Goal: Contribute content: Contribute content

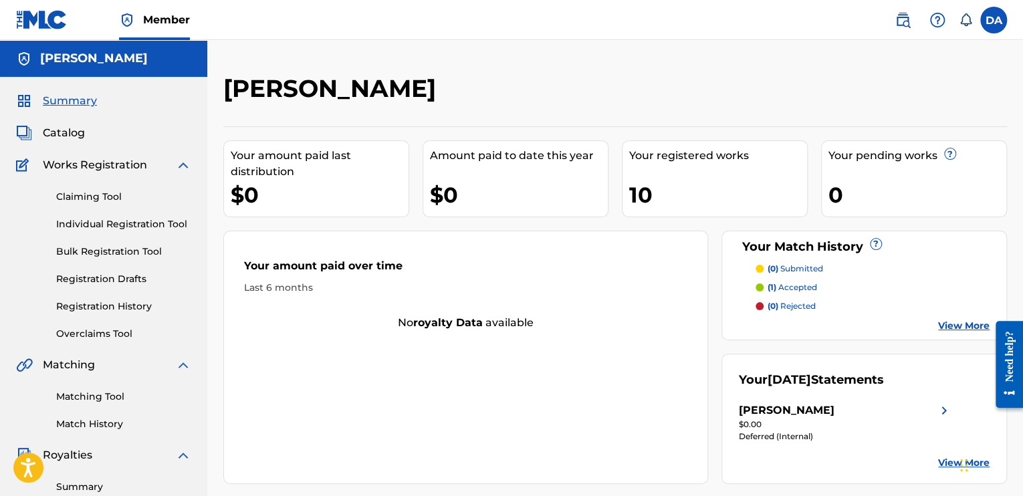
click at [72, 138] on span "Catalog" at bounding box center [64, 133] width 42 height 16
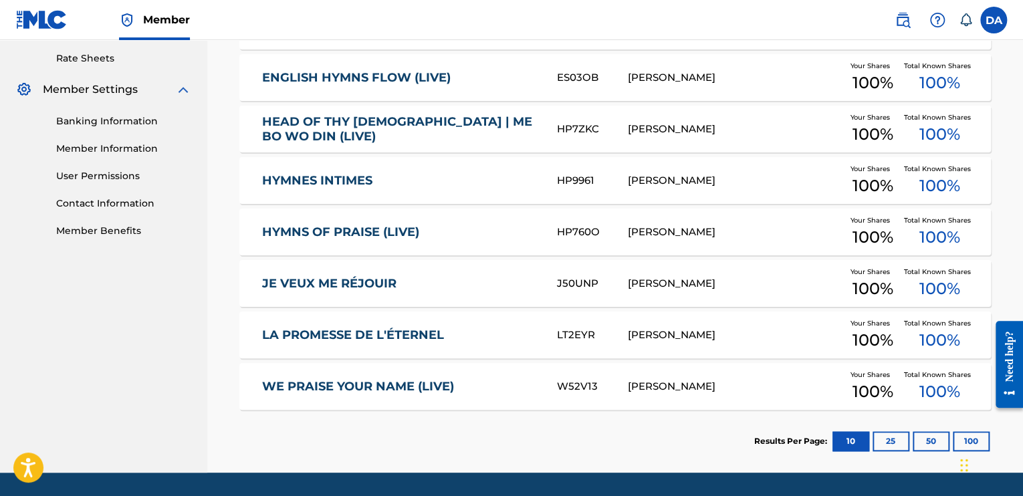
scroll to position [535, 0]
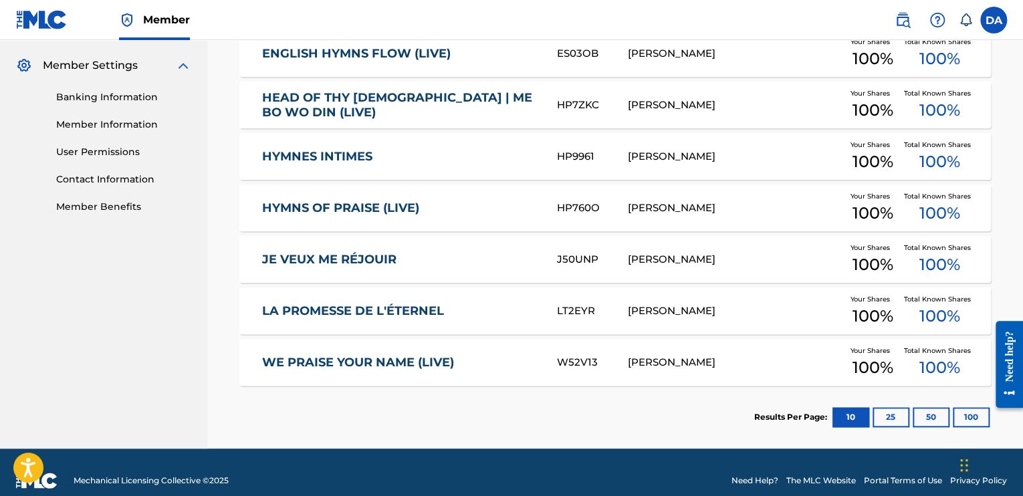
click at [885, 414] on button "25" at bounding box center [890, 417] width 37 height 20
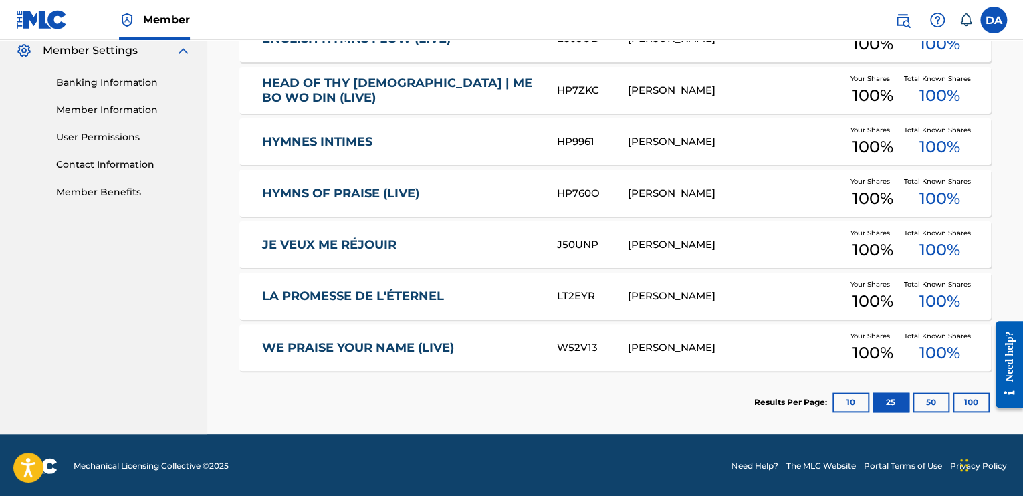
scroll to position [551, 0]
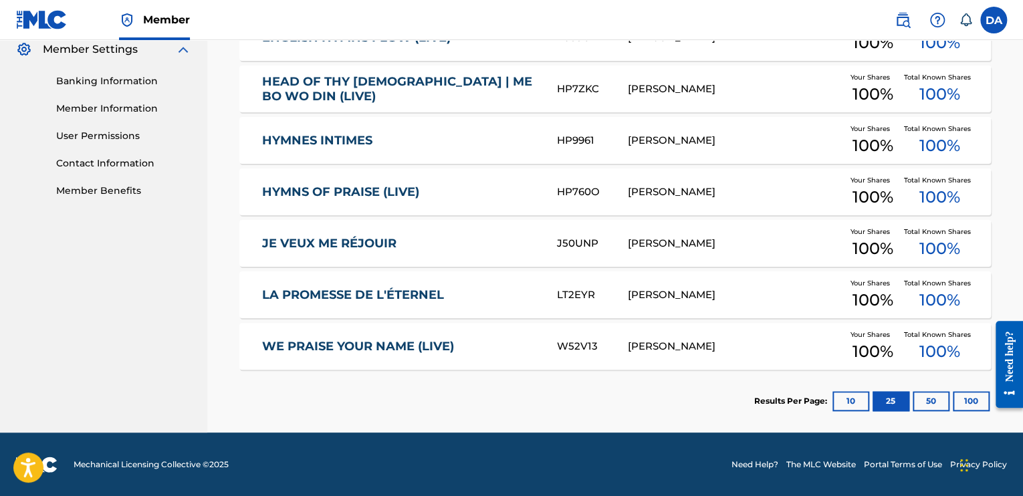
click at [850, 402] on button "10" at bounding box center [850, 401] width 37 height 20
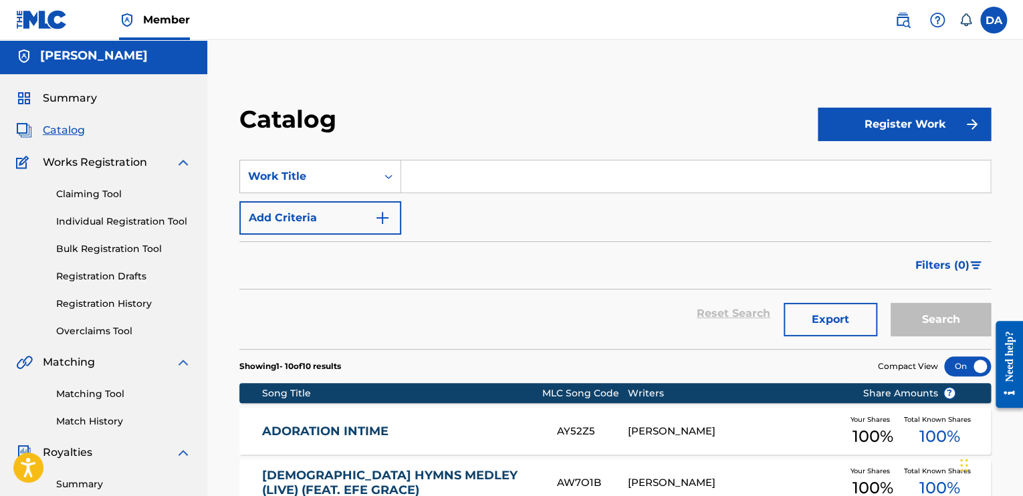
scroll to position [0, 0]
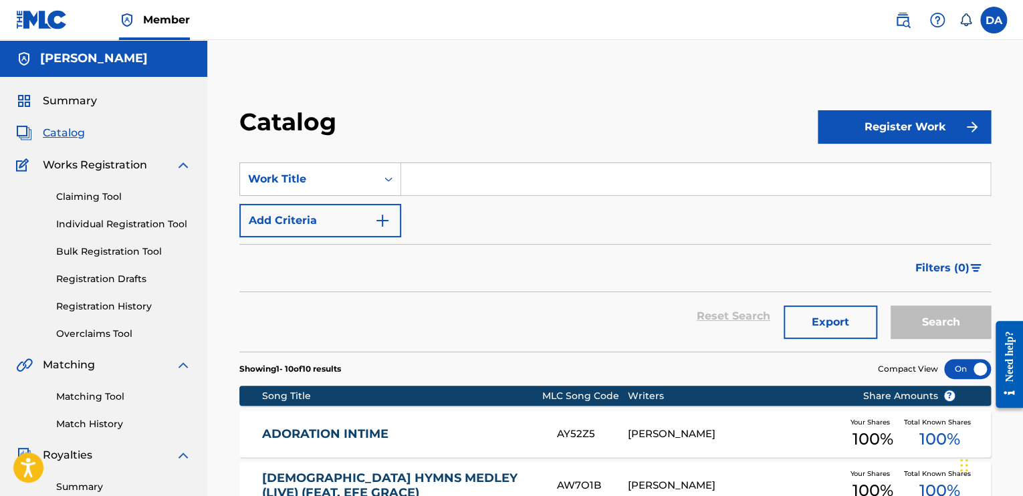
click at [80, 101] on span "Summary" at bounding box center [70, 101] width 54 height 16
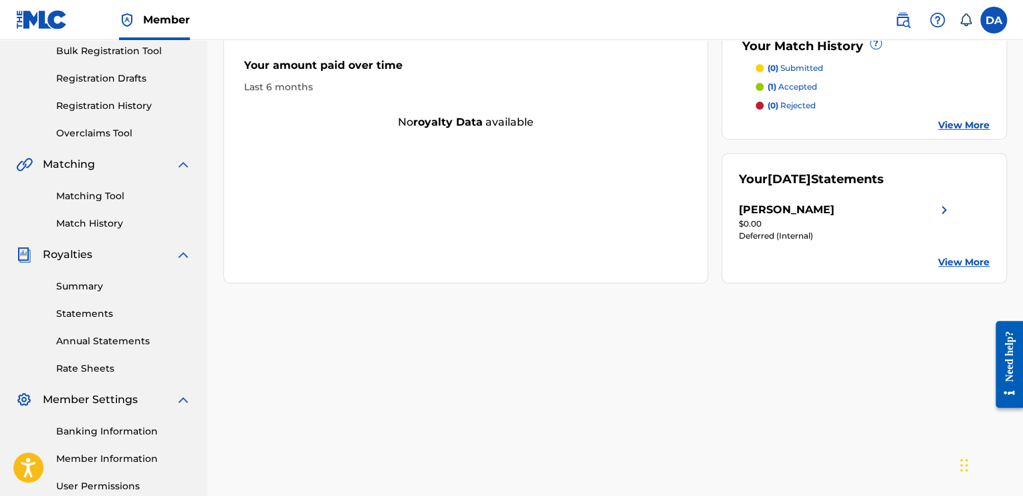
scroll to position [332, 0]
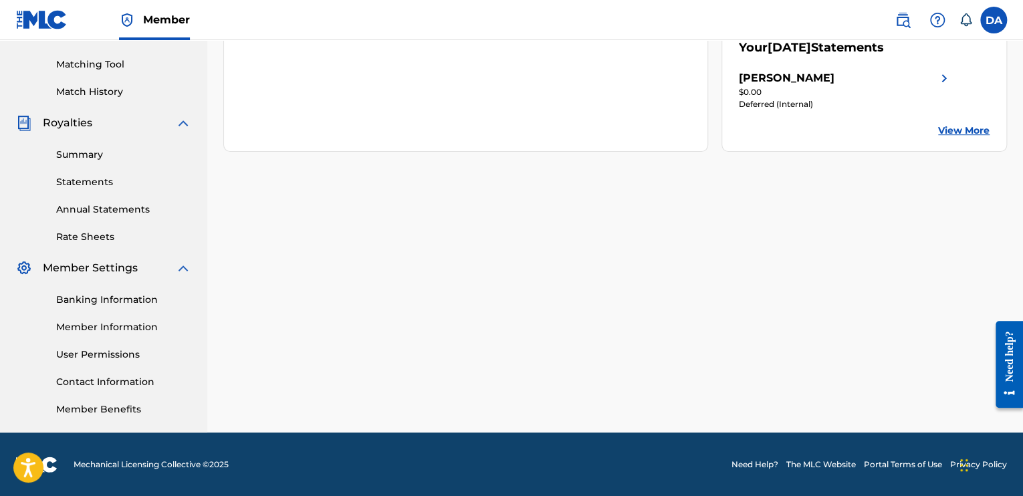
click at [132, 301] on link "Banking Information" at bounding box center [123, 300] width 135 height 14
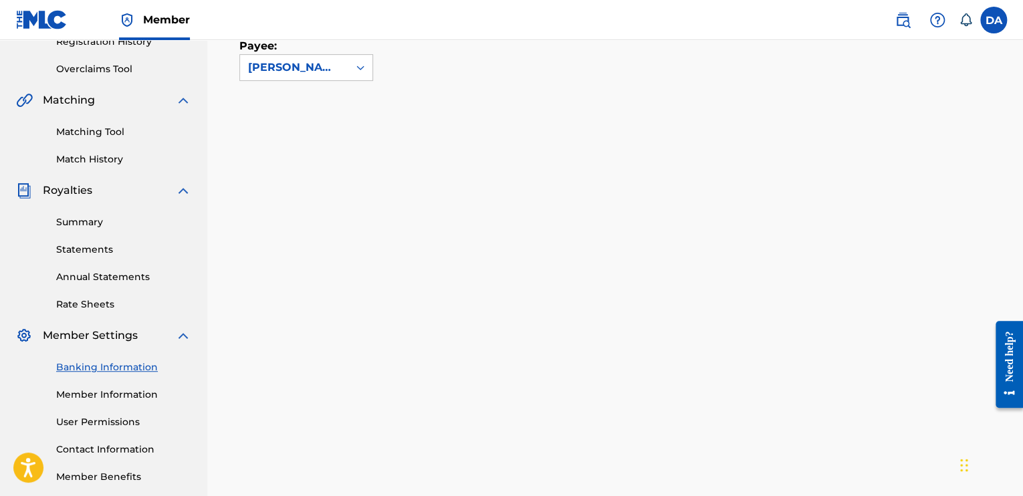
scroll to position [267, 0]
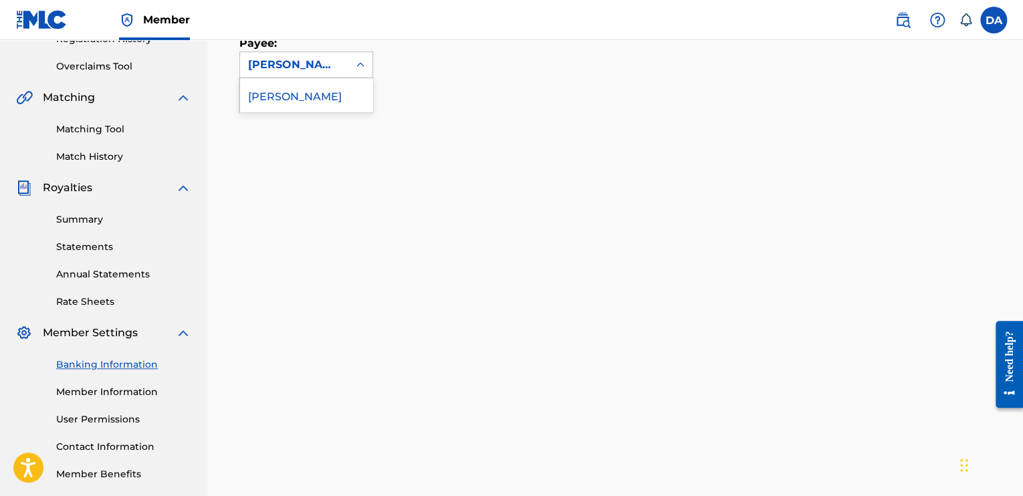
click at [358, 63] on icon at bounding box center [360, 64] width 13 height 13
click at [461, 72] on div "Payee: 1 result available. Use Up and Down to choose options, press Enter to se…" at bounding box center [598, 40] width 719 height 76
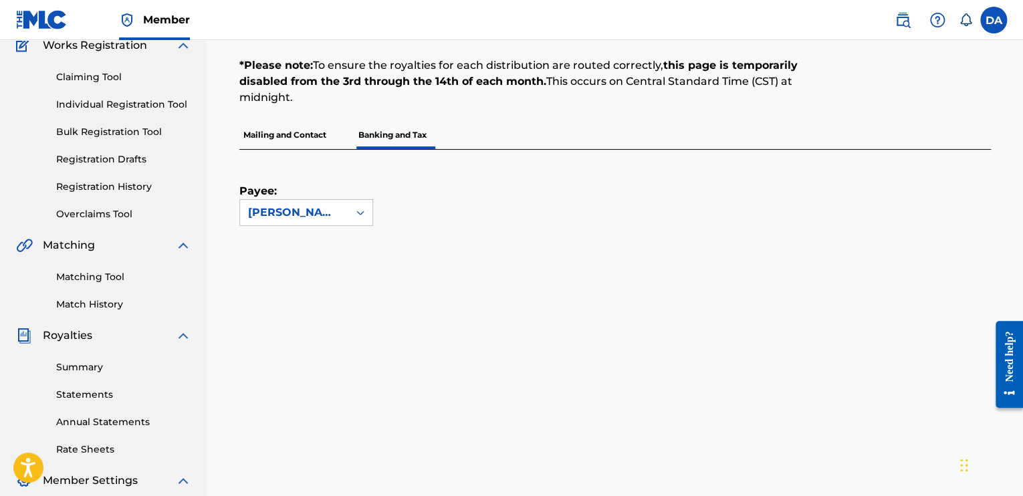
scroll to position [134, 0]
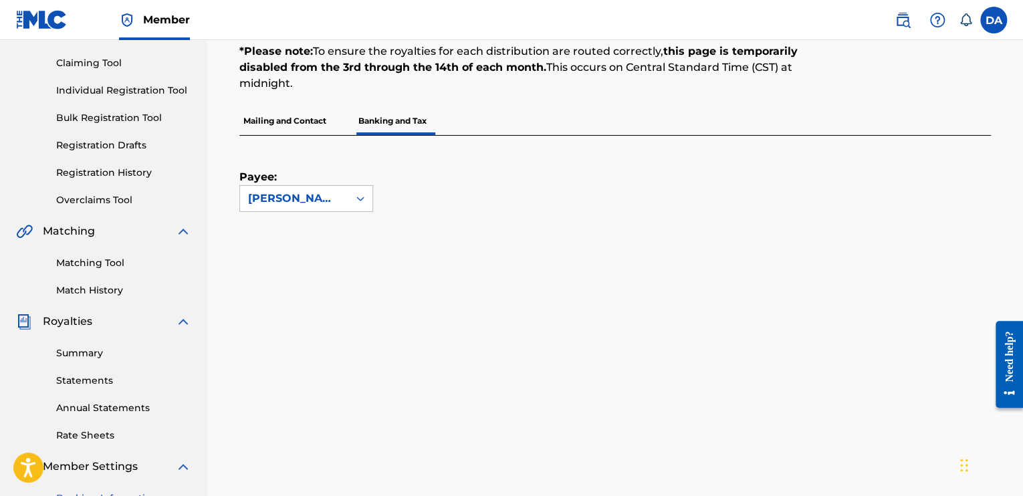
click at [98, 267] on link "Matching Tool" at bounding box center [123, 263] width 135 height 14
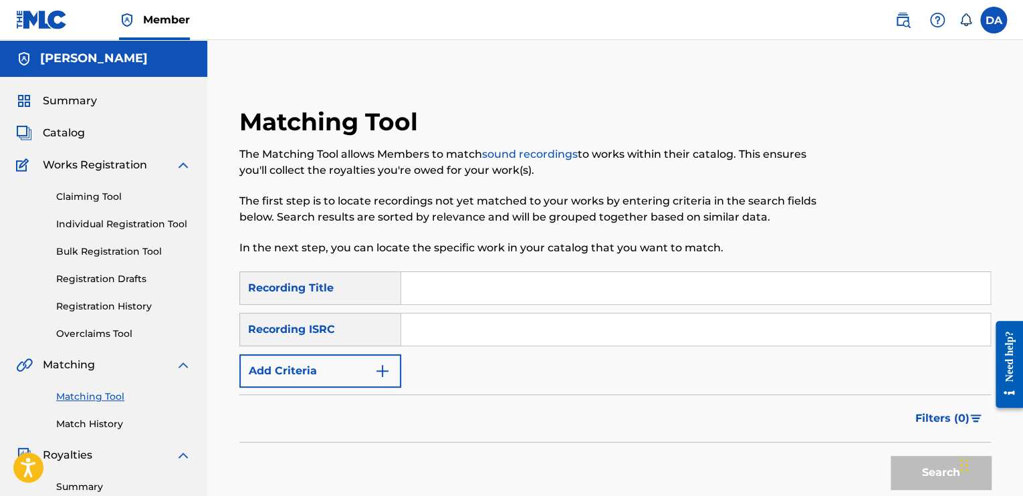
click at [85, 334] on link "Overclaims Tool" at bounding box center [123, 334] width 135 height 14
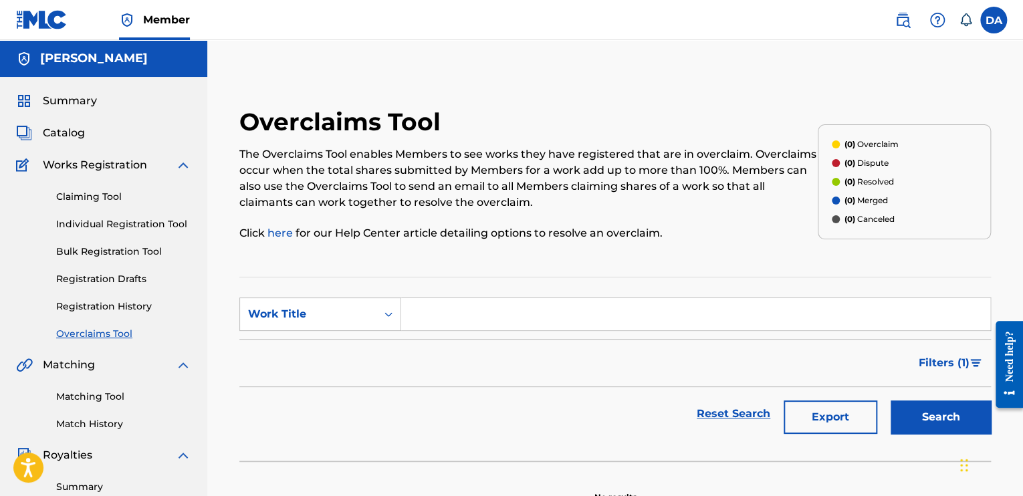
drag, startPoint x: 80, startPoint y: 98, endPoint x: 78, endPoint y: 157, distance: 59.6
click at [80, 98] on span "Summary" at bounding box center [70, 101] width 54 height 16
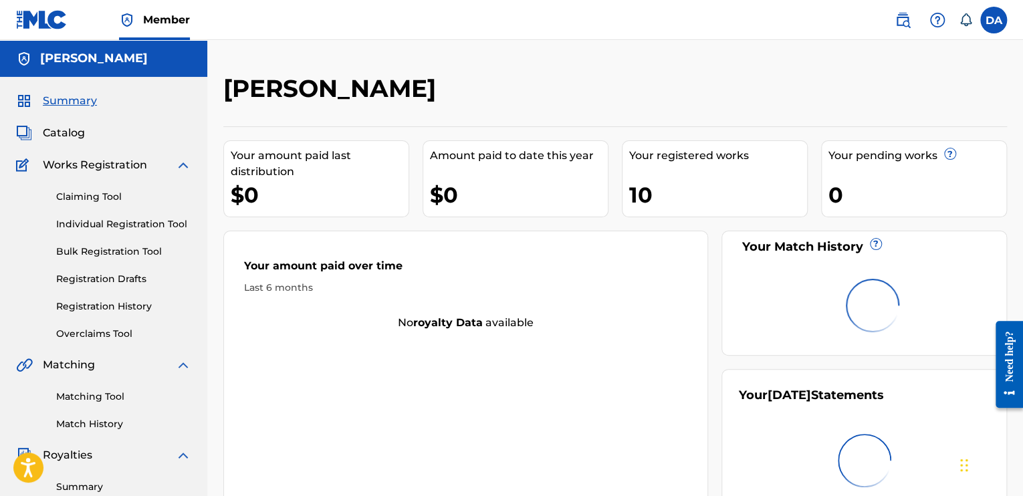
click at [72, 134] on span "Catalog" at bounding box center [64, 133] width 42 height 16
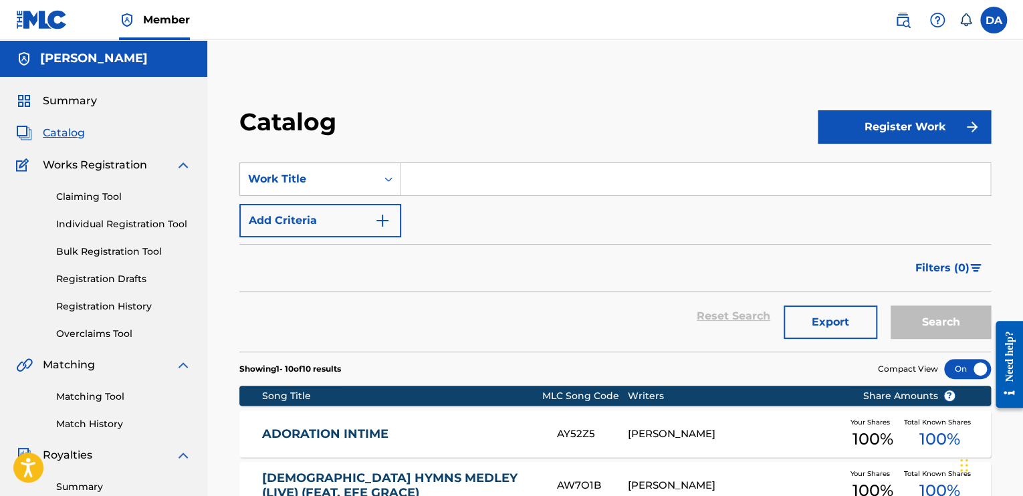
click at [460, 169] on input "Search Form" at bounding box center [695, 179] width 589 height 32
drag, startPoint x: 481, startPoint y: 179, endPoint x: 462, endPoint y: 189, distance: 21.8
click at [481, 180] on input "Search Form" at bounding box center [695, 179] width 589 height 32
paste input "[DEMOGRAPHIC_DATA] Hymns I (Live)"
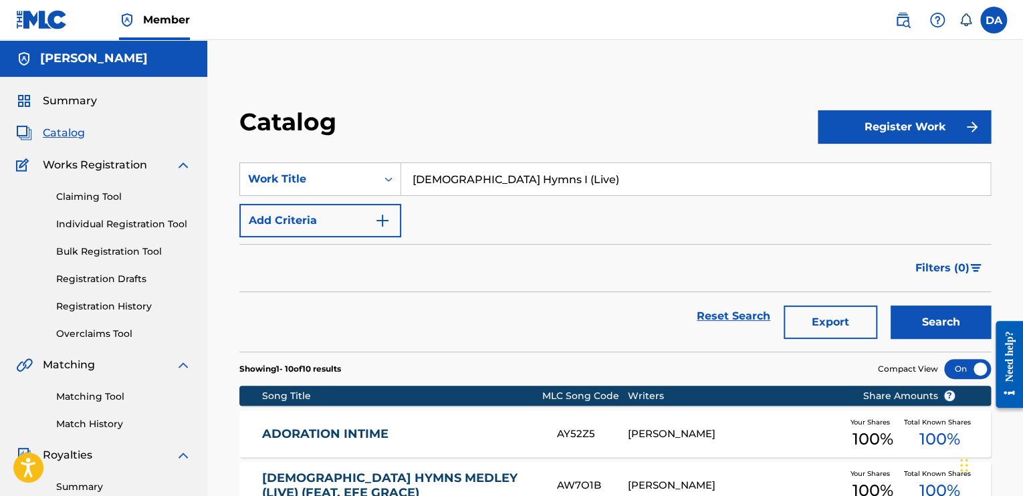
type input "[DEMOGRAPHIC_DATA] Hymns I (Live)"
click at [900, 326] on button "Search" at bounding box center [940, 321] width 100 height 33
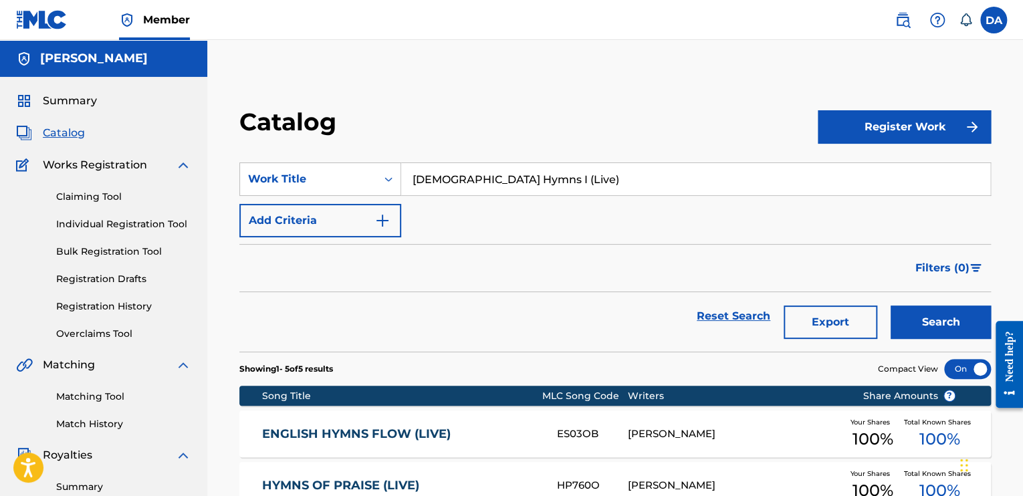
click at [566, 211] on div "SearchWithCriteria6cf5681f-cc3f-43c7-b8c8-d26d8bf45905 Work Title Presby Hymns …" at bounding box center [614, 199] width 751 height 75
click at [845, 116] on button "Register Work" at bounding box center [904, 126] width 173 height 33
click at [863, 171] on link "Individual" at bounding box center [904, 170] width 173 height 32
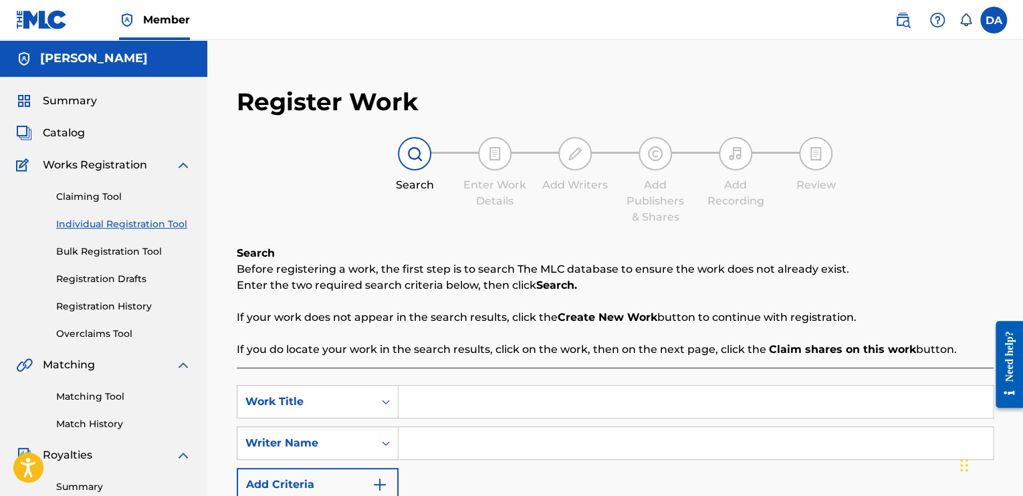
scroll to position [134, 0]
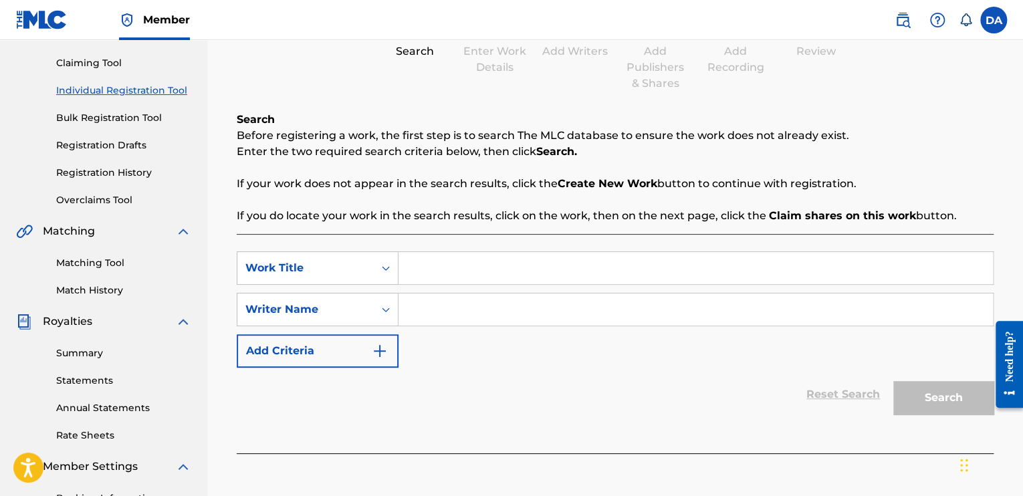
click at [453, 272] on input "Search Form" at bounding box center [695, 268] width 594 height 32
paste input "[DEMOGRAPHIC_DATA] Hymns I (Live)"
type input "[DEMOGRAPHIC_DATA] Hymns I (Live)"
click at [454, 311] on input "Search Form" at bounding box center [695, 309] width 594 height 32
type input "[PERSON_NAME]"
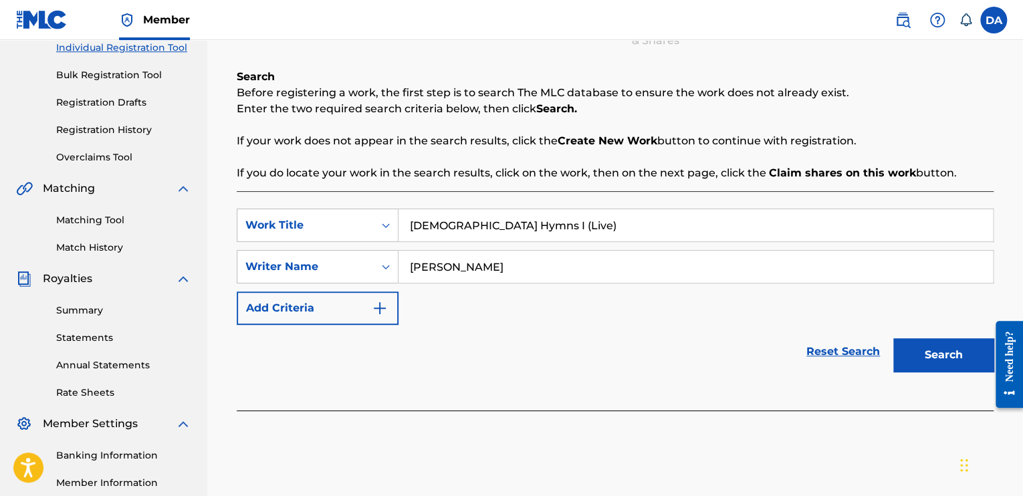
scroll to position [201, 0]
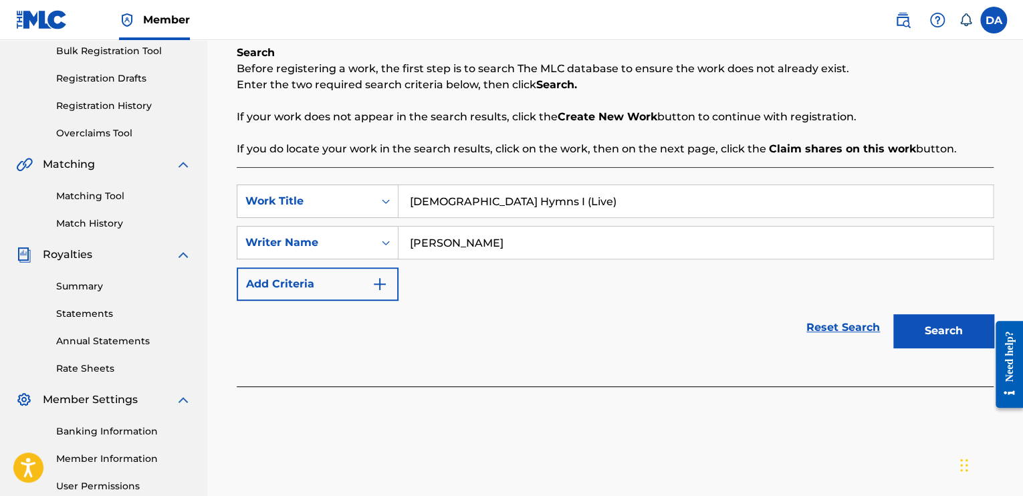
click at [928, 336] on button "Search" at bounding box center [943, 330] width 100 height 33
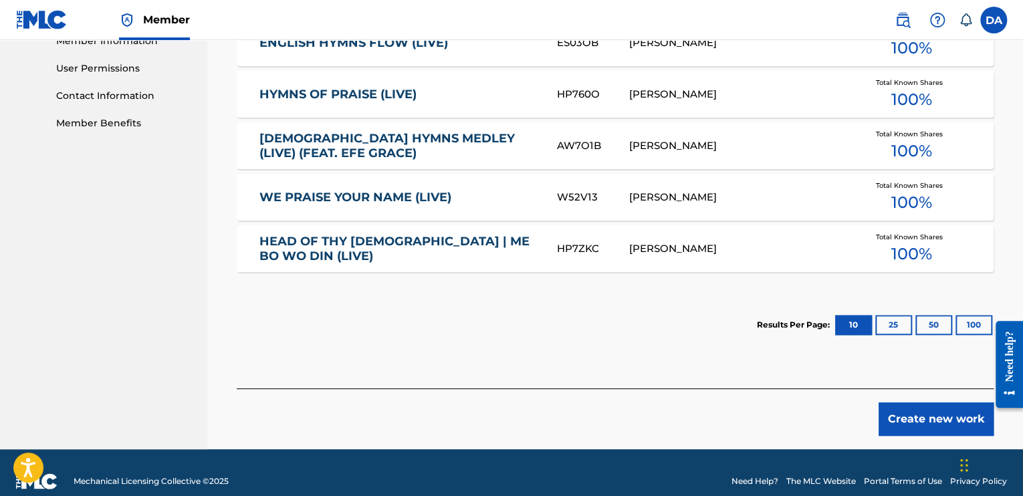
scroll to position [635, 0]
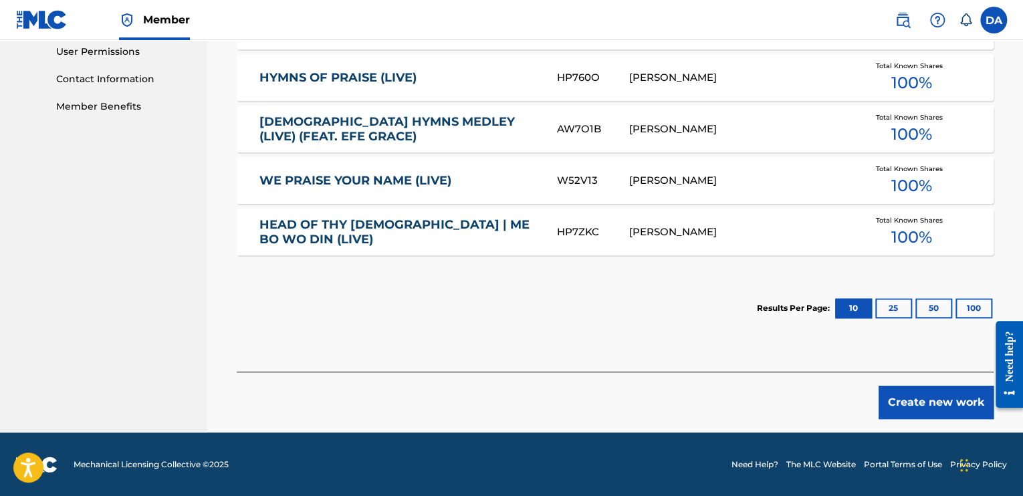
click at [920, 400] on button "Create new work" at bounding box center [935, 402] width 115 height 33
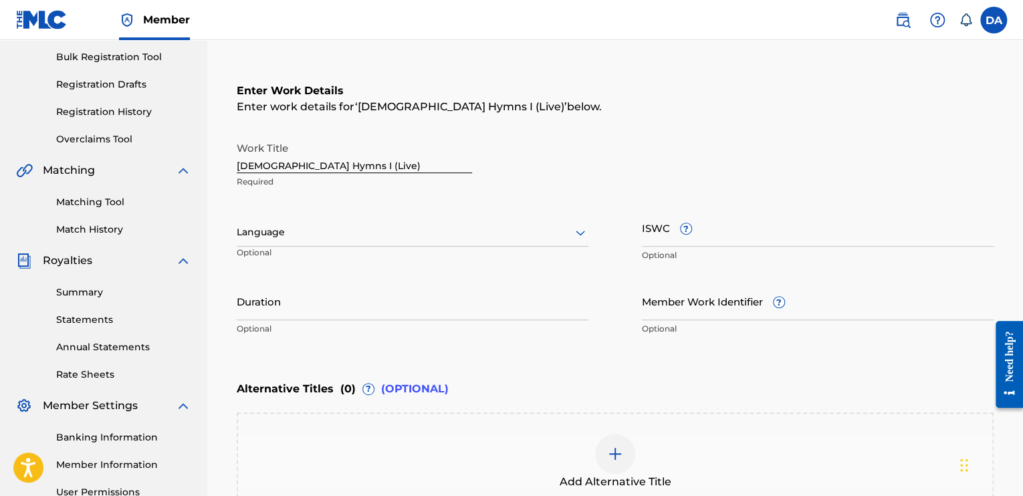
scroll to position [166, 0]
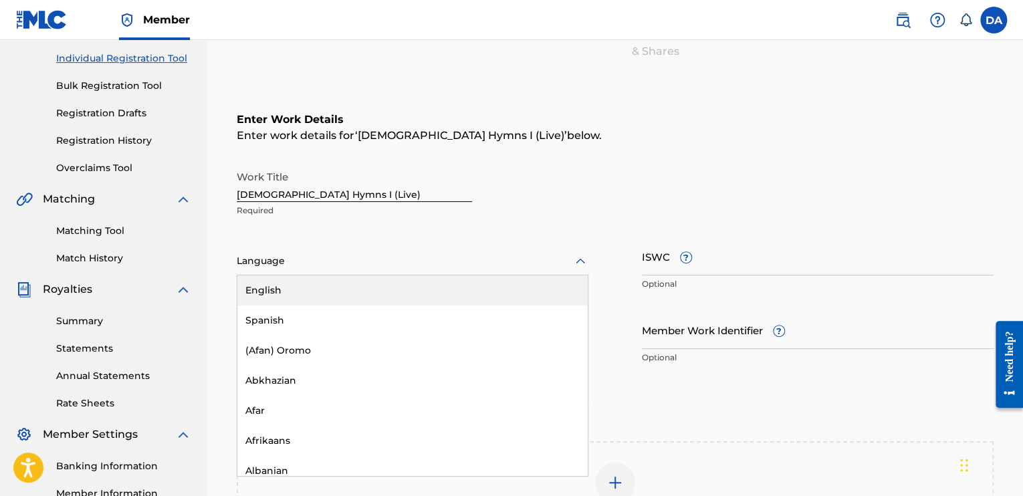
click at [324, 264] on div at bounding box center [413, 261] width 352 height 17
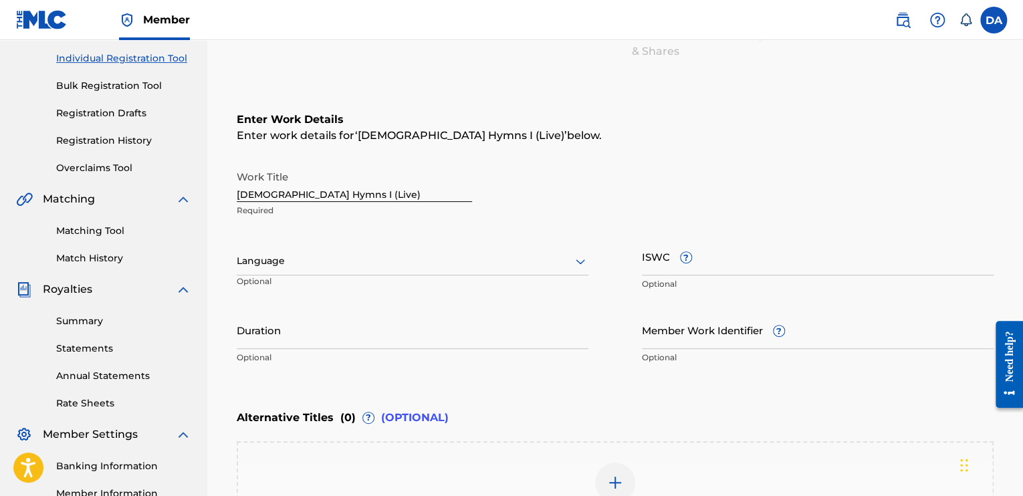
click at [570, 249] on div "Language" at bounding box center [413, 261] width 352 height 28
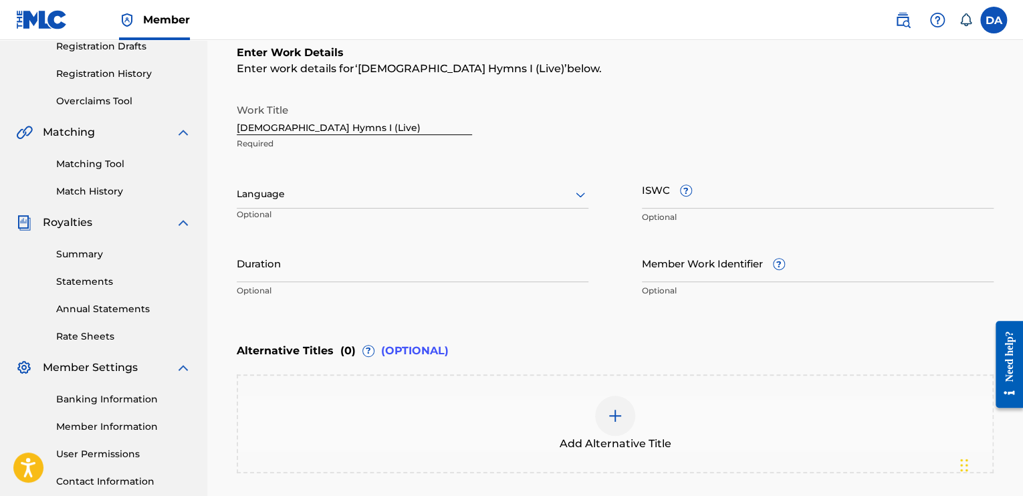
scroll to position [233, 0]
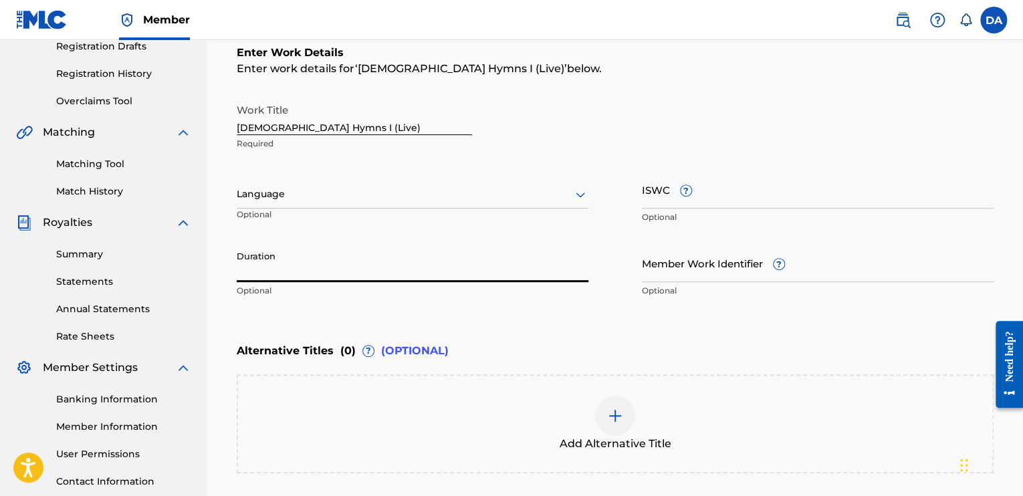
click at [314, 277] on input "Duration" at bounding box center [413, 263] width 352 height 38
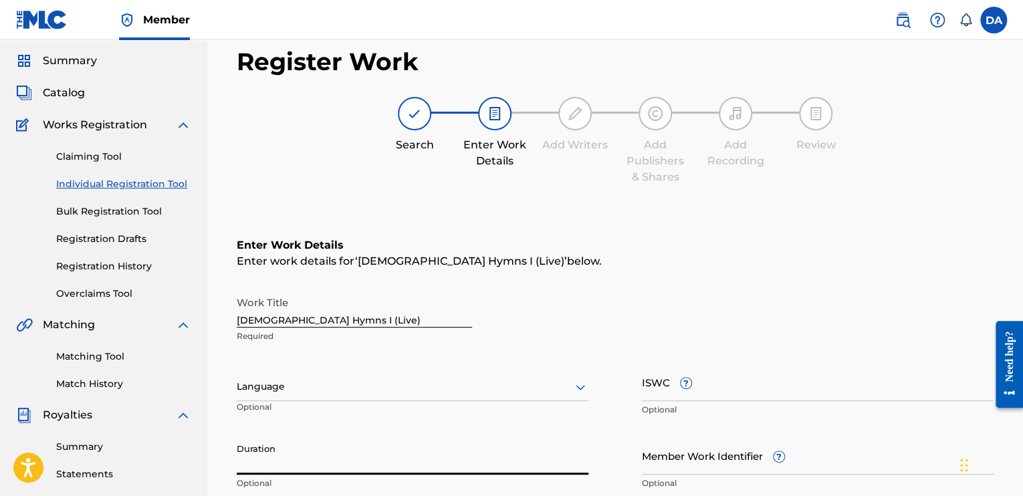
scroll to position [32, 0]
